Goal: Navigation & Orientation: Find specific page/section

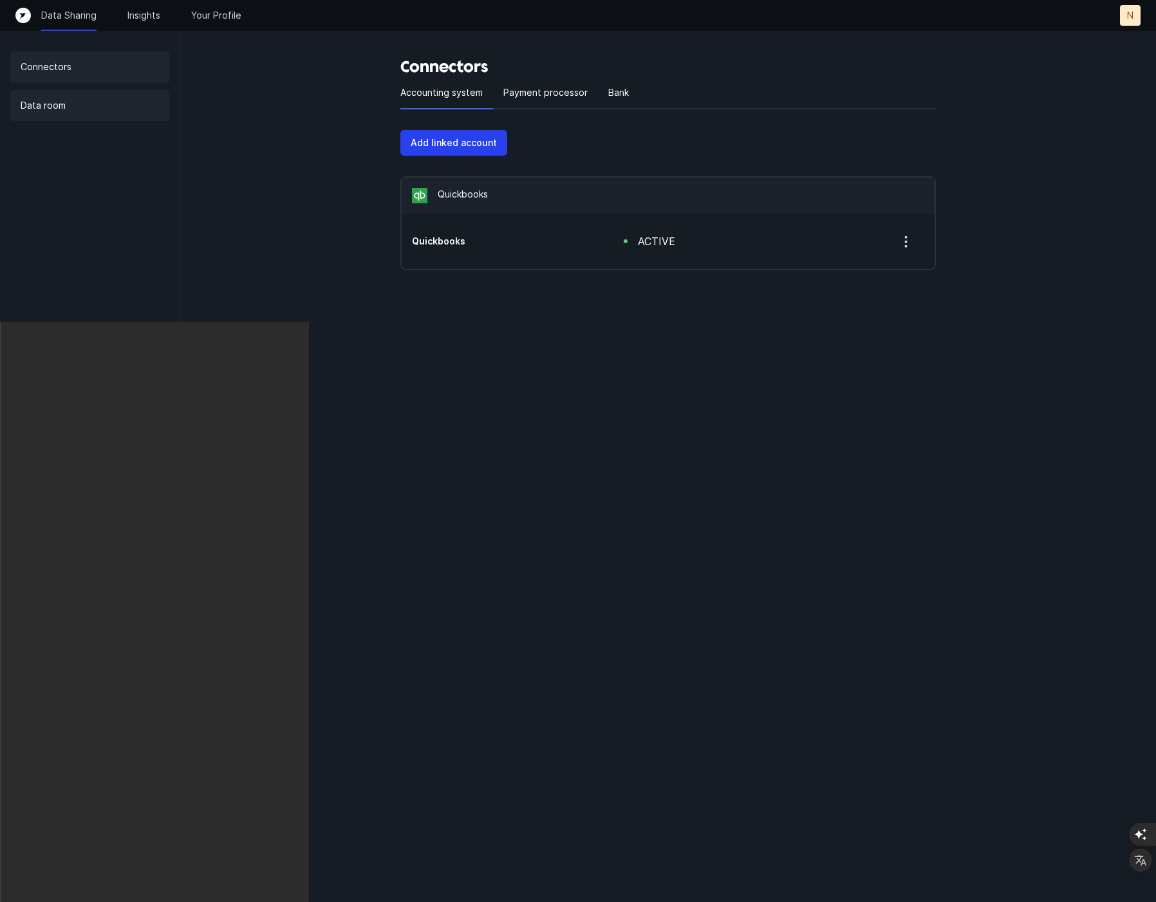
click at [51, 102] on p "Data room" at bounding box center [43, 105] width 45 height 15
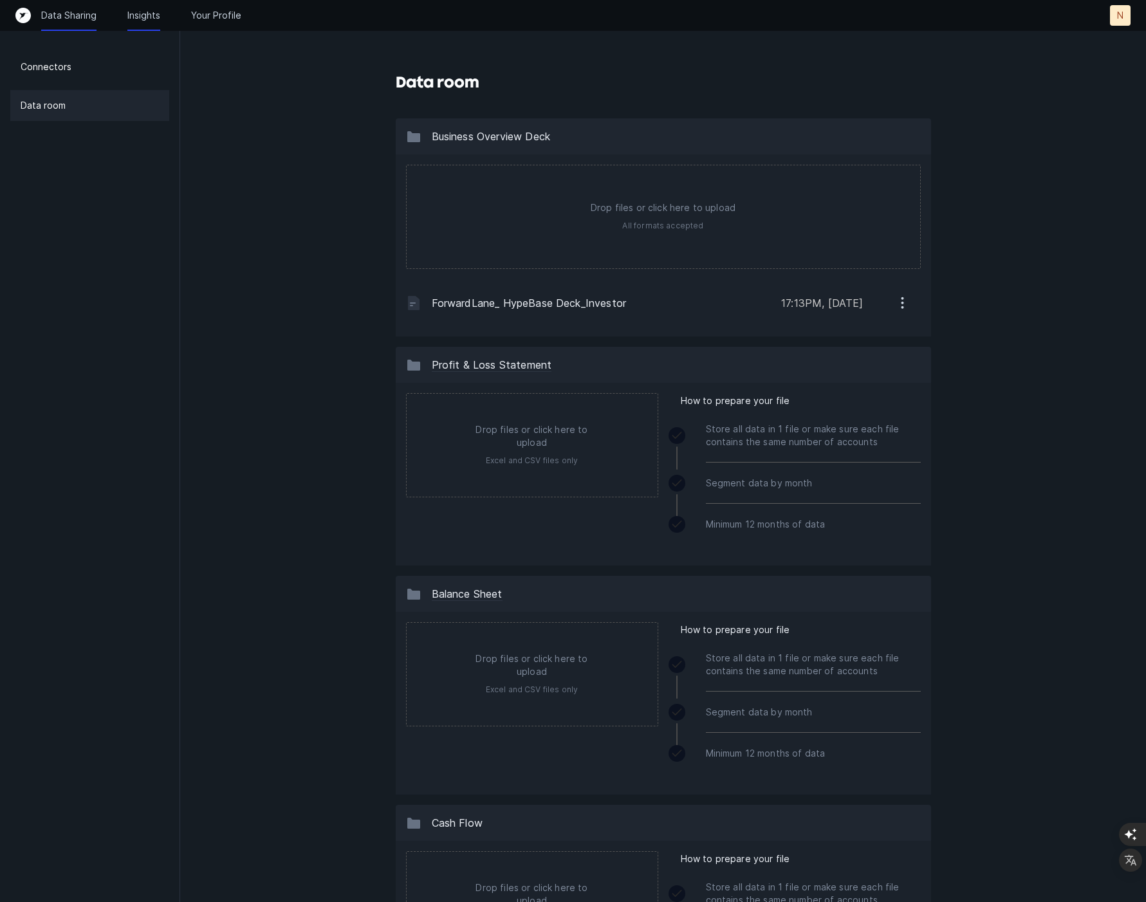
click at [142, 17] on p "Insights" at bounding box center [143, 15] width 33 height 13
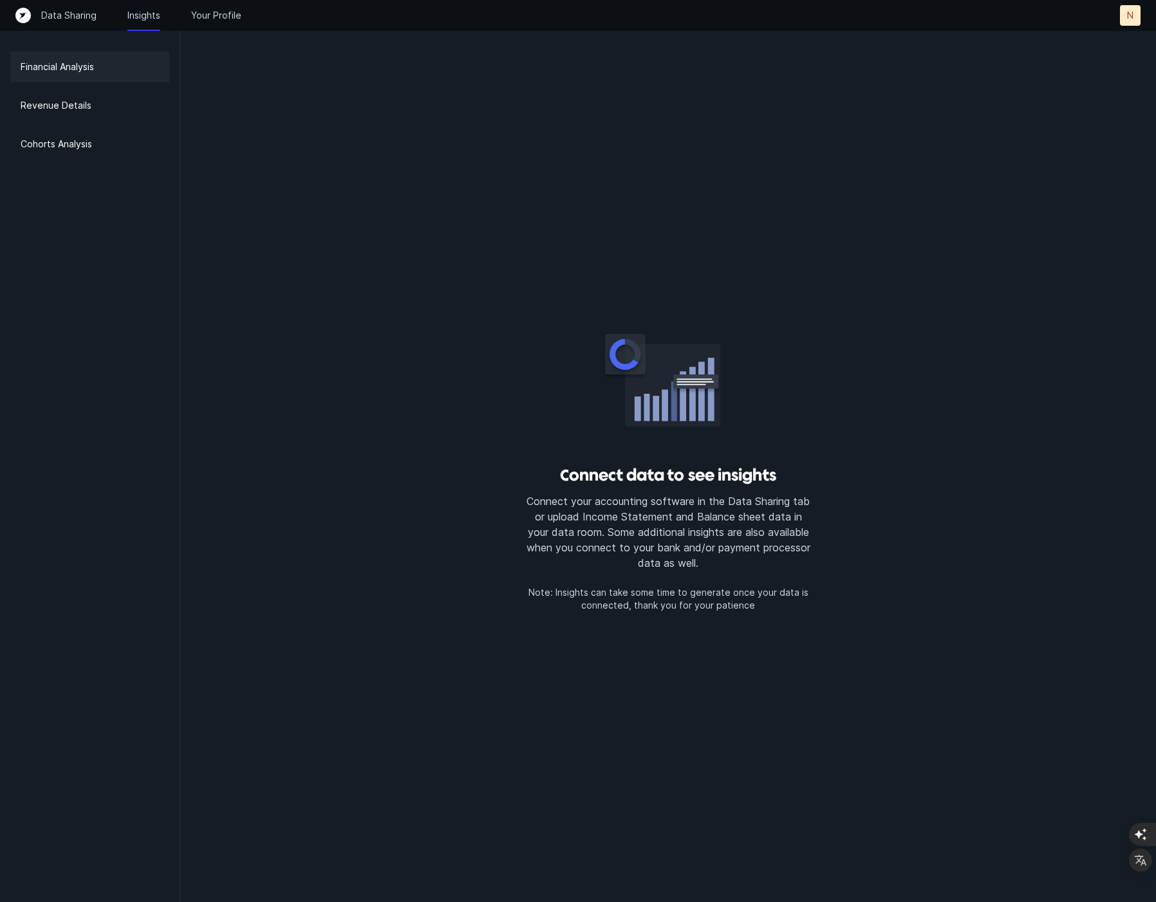
click at [88, 62] on p "Financial Analysis" at bounding box center [57, 66] width 73 height 15
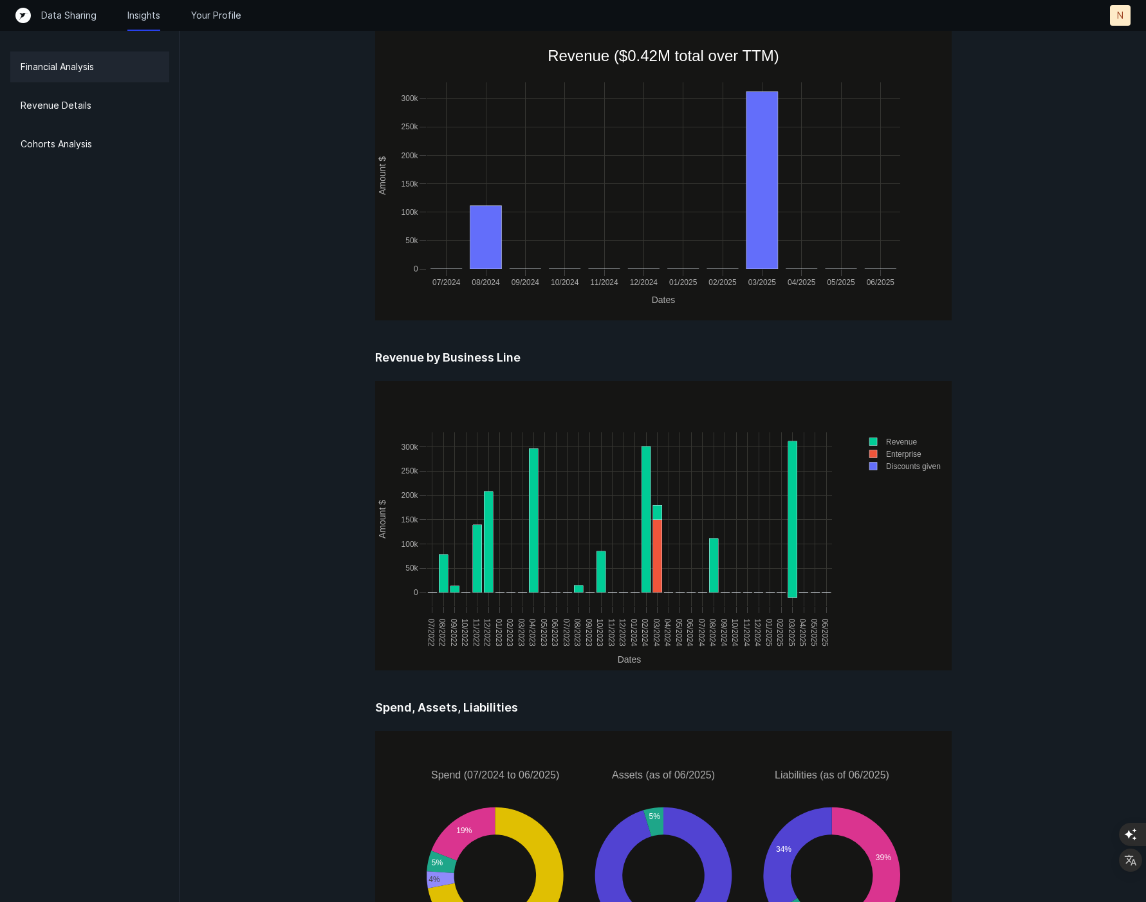
scroll to position [1371, 0]
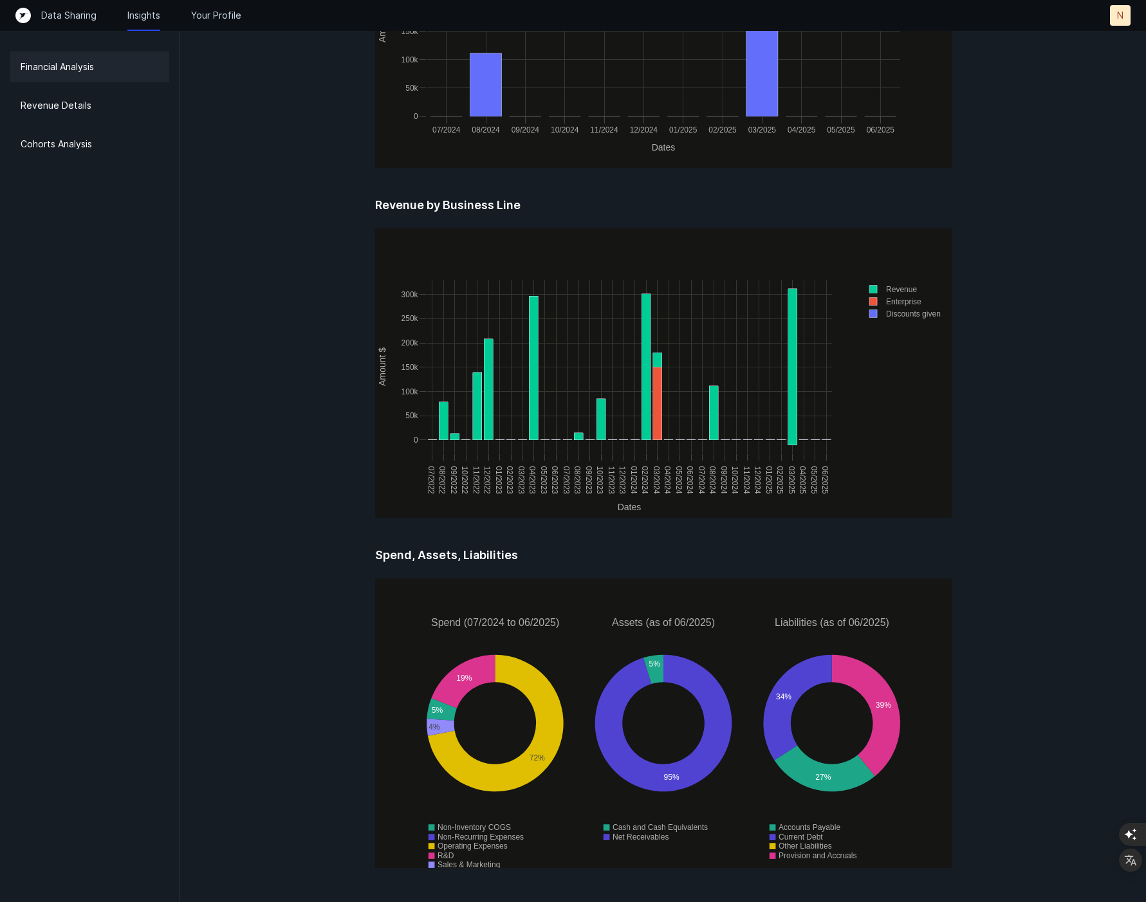
click at [1120, 14] on p "N" at bounding box center [1120, 15] width 6 height 13
click at [23, 16] on icon "Top" at bounding box center [22, 15] width 15 height 15
